Goal: Transaction & Acquisition: Purchase product/service

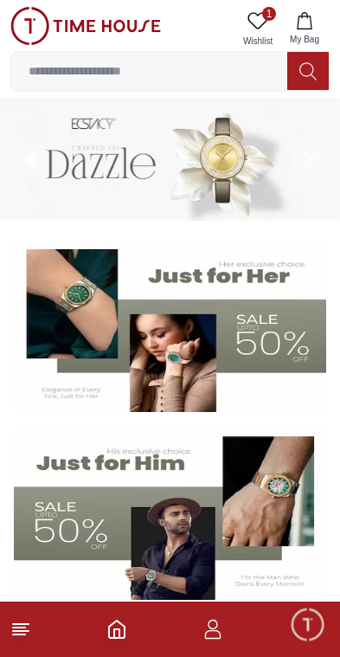
click at [22, 625] on icon at bounding box center [20, 629] width 21 height 21
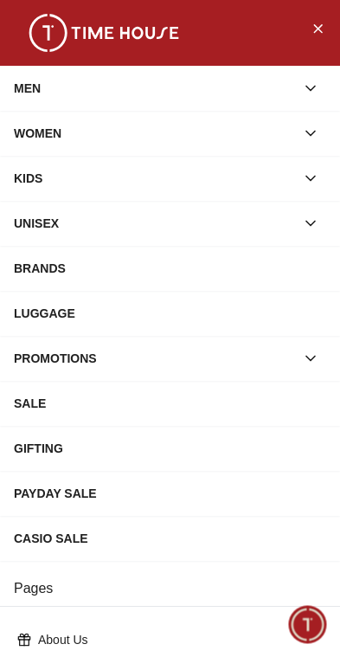
click at [51, 97] on div "MEN" at bounding box center [154, 88] width 281 height 31
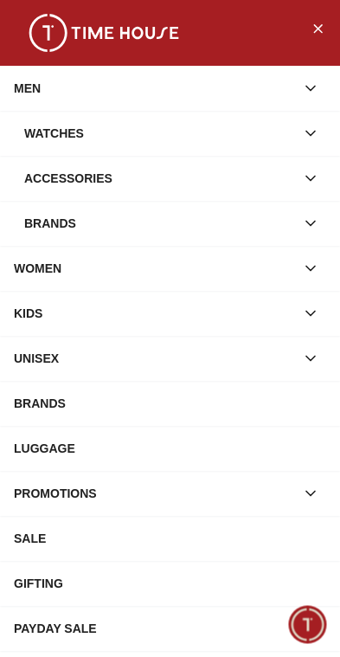
click at [64, 136] on div "Watches" at bounding box center [159, 133] width 271 height 31
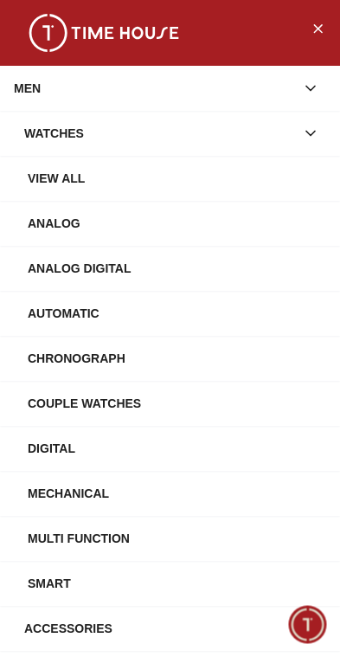
click at [64, 167] on div "View All" at bounding box center [177, 178] width 298 height 31
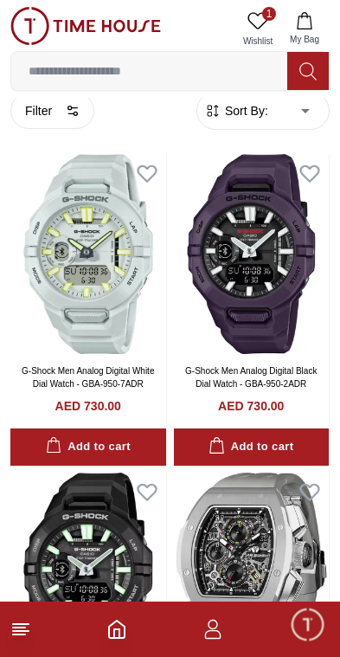
scroll to position [22, 0]
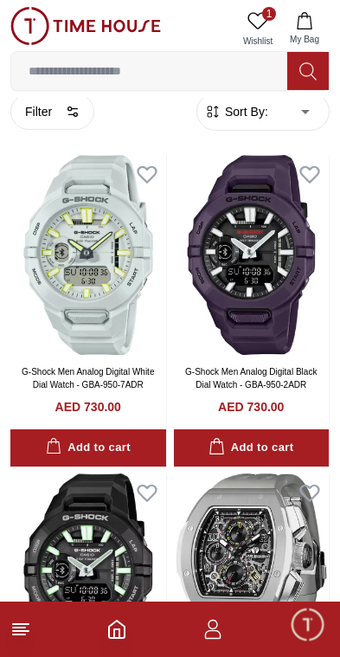
click at [60, 114] on button "Filter" at bounding box center [52, 111] width 84 height 36
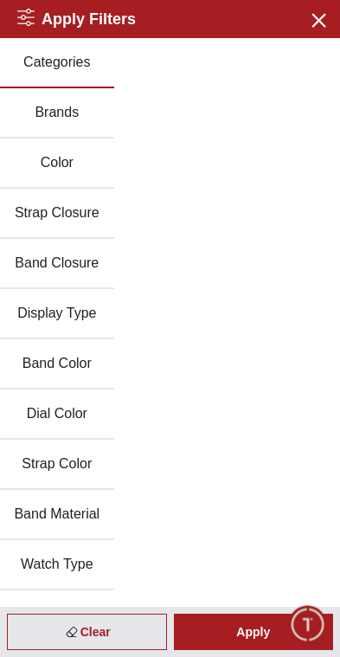
click at [324, 22] on icon "button" at bounding box center [318, 20] width 22 height 22
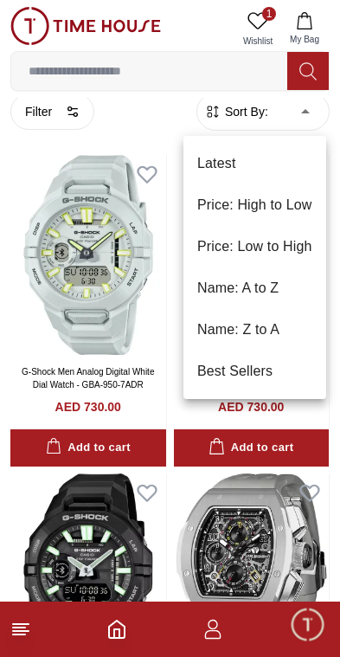
click at [251, 375] on li "Best Sellers" at bounding box center [254, 371] width 143 height 42
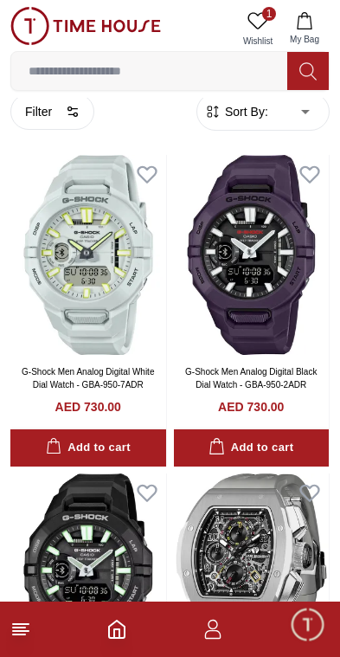
type input "*"
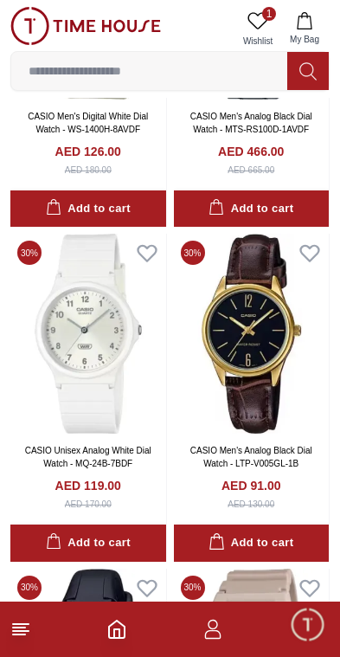
scroll to position [5305, 0]
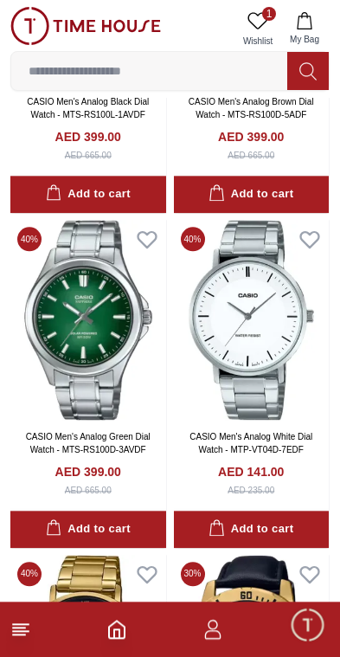
scroll to position [10997, 0]
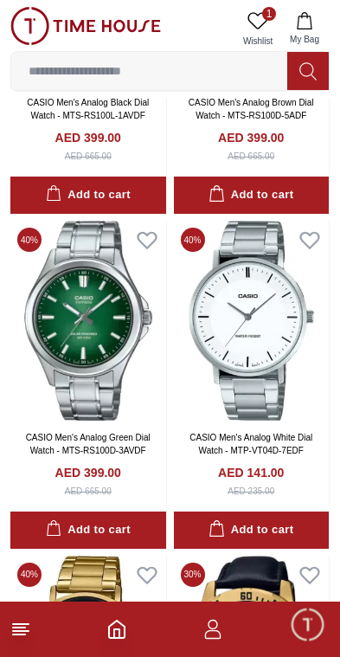
click at [289, 331] on img at bounding box center [252, 321] width 156 height 200
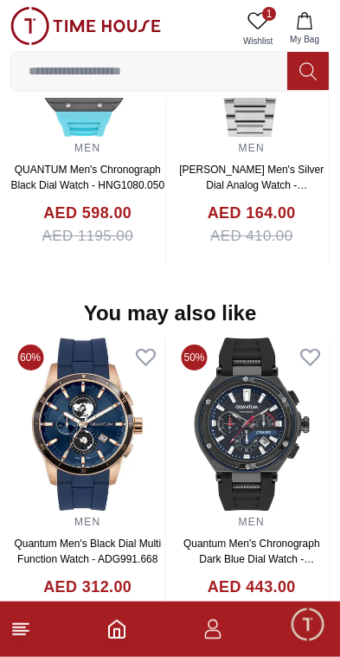
scroll to position [1472, 0]
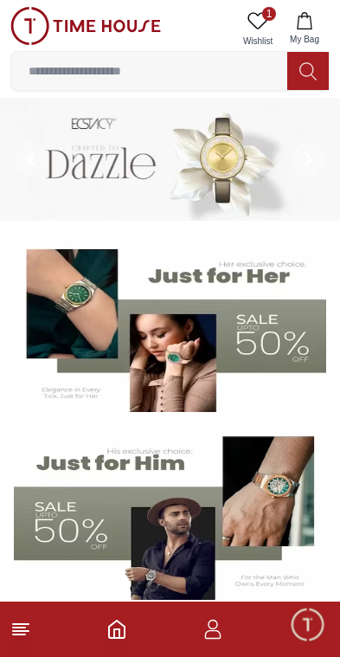
click at [27, 624] on line at bounding box center [21, 624] width 16 height 0
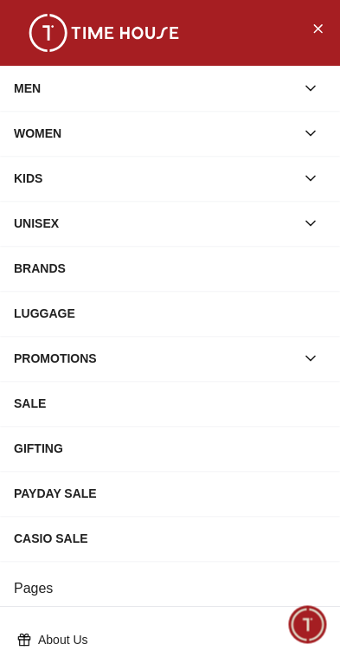
click at [234, 83] on div "MEN" at bounding box center [154, 88] width 281 height 31
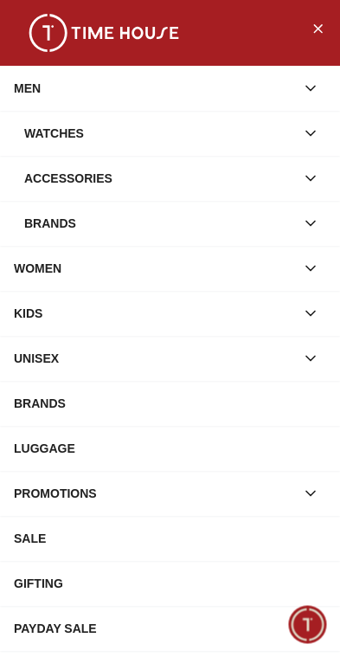
click at [217, 128] on div "Watches" at bounding box center [159, 133] width 271 height 31
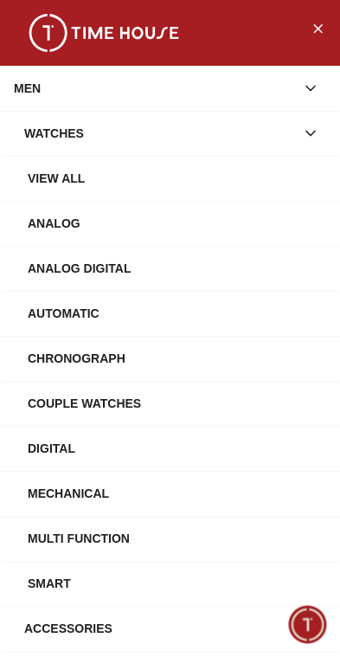
click at [203, 175] on div "View All" at bounding box center [177, 178] width 298 height 31
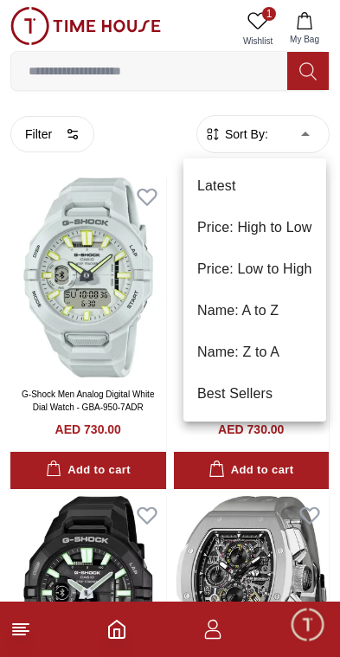
click at [274, 385] on li "Best Sellers" at bounding box center [254, 394] width 143 height 42
type input "*"
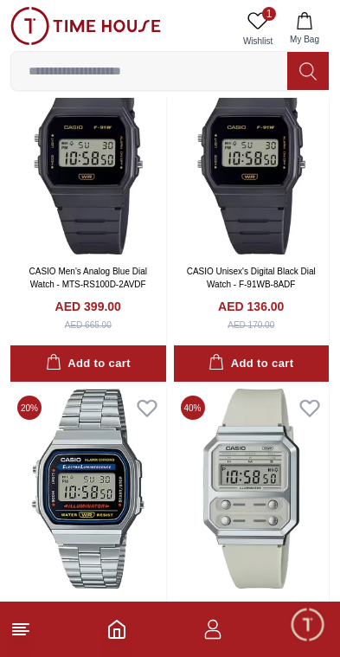
scroll to position [3095, 0]
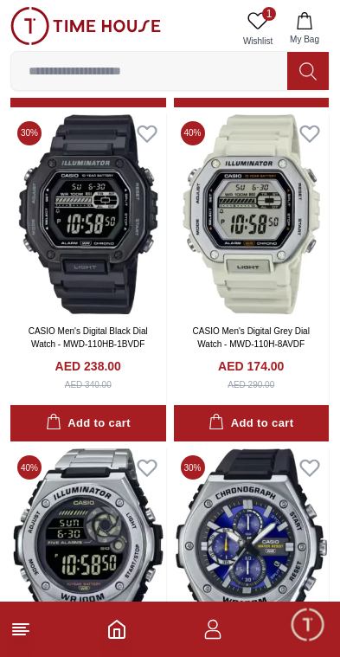
scroll to position [9773, 0]
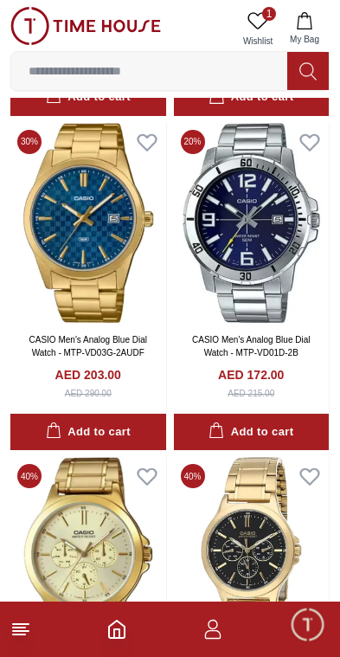
scroll to position [11761, 0]
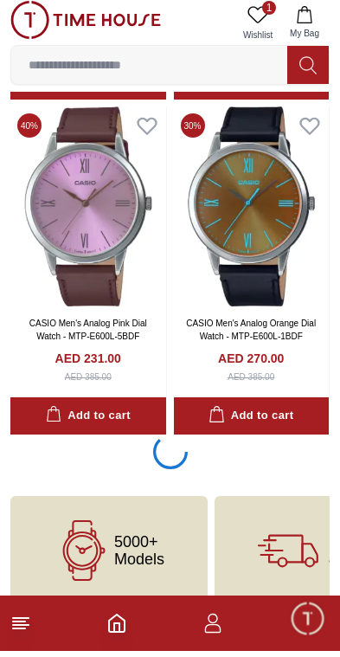
scroll to position [13108, 0]
